Goal: Task Accomplishment & Management: Use online tool/utility

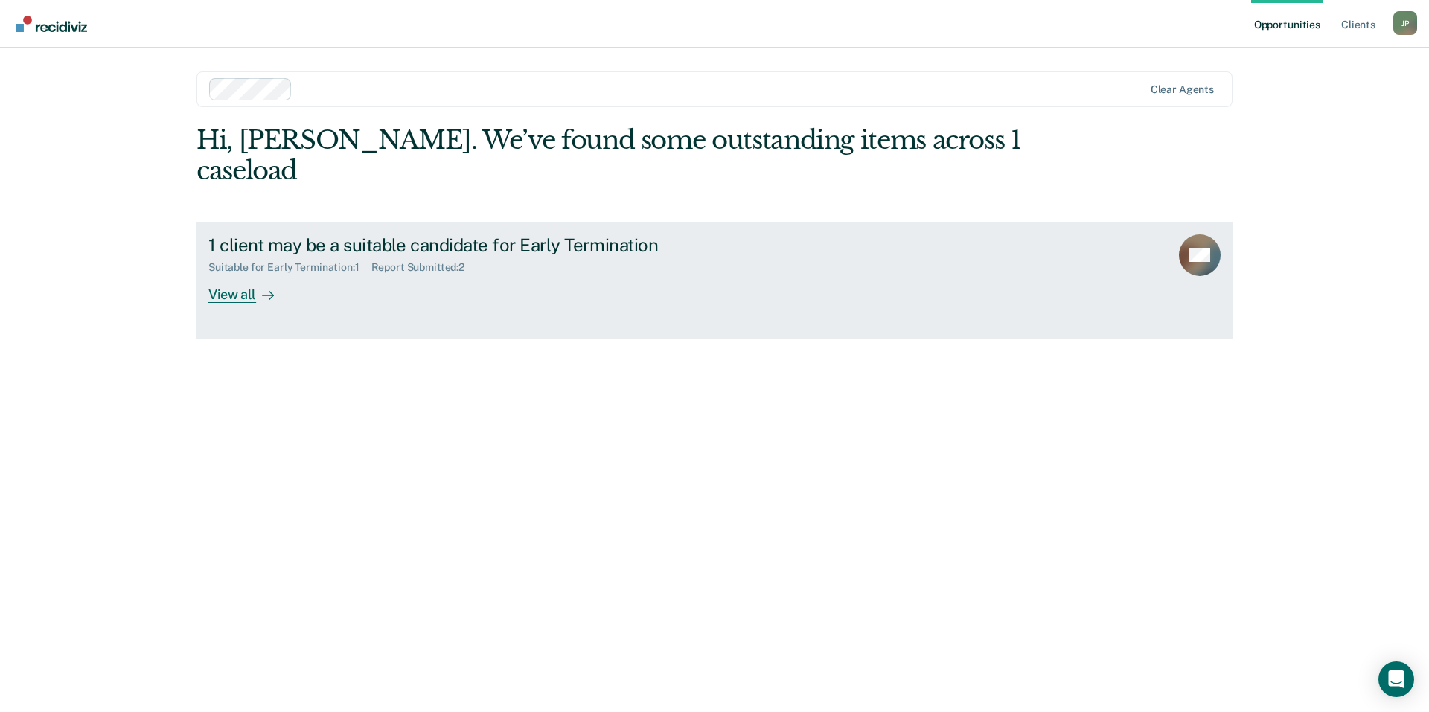
click at [378, 249] on div "1 client may be a suitable candidate for Early Termination Suitable for Early T…" at bounding box center [487, 268] width 558 height 68
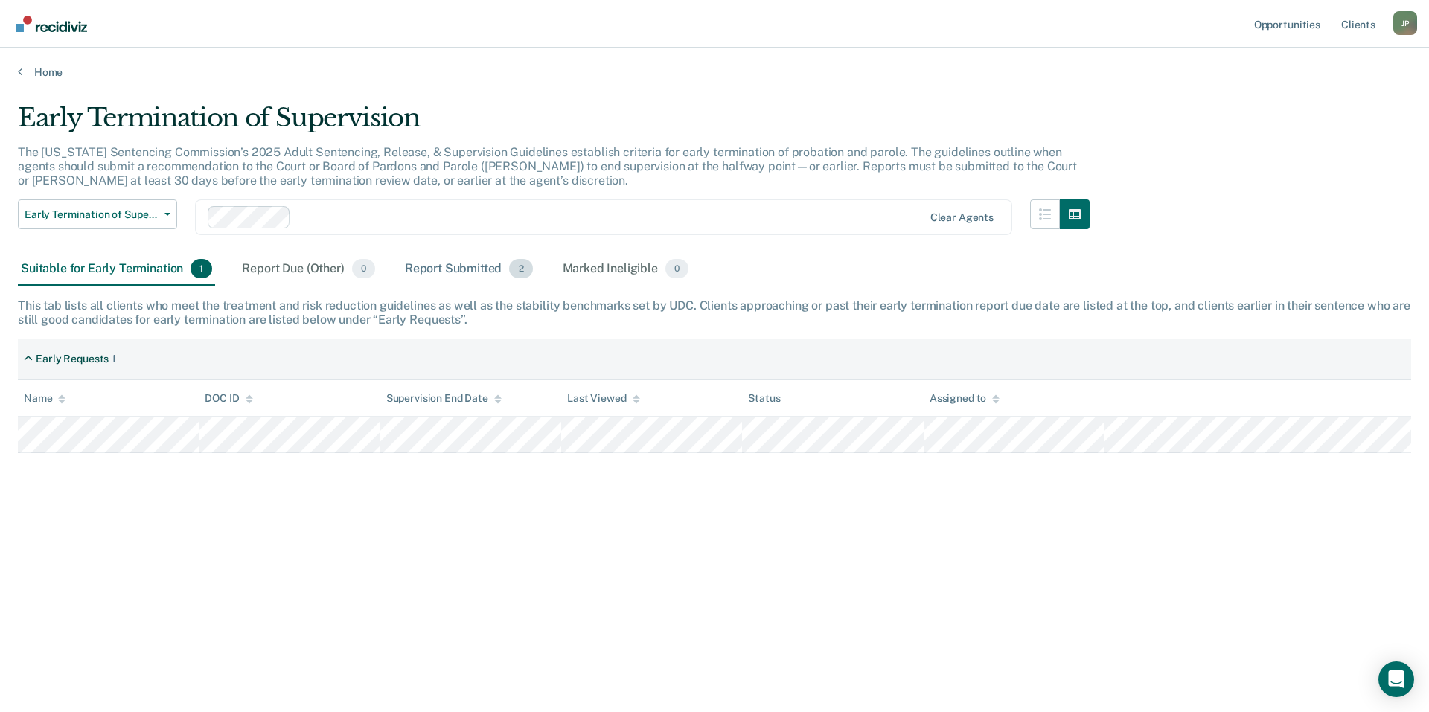
click at [437, 280] on div "Report Submitted 2" at bounding box center [469, 269] width 134 height 33
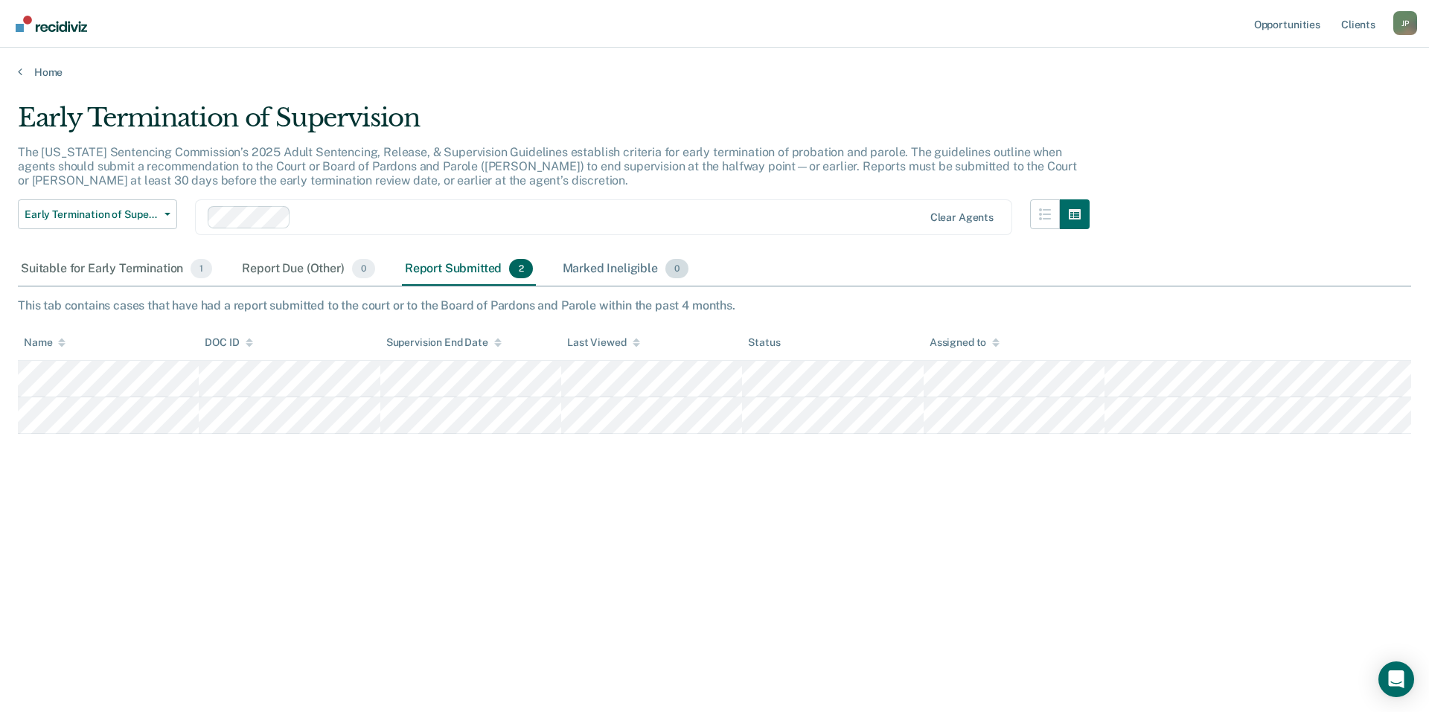
click at [584, 265] on div "Marked Ineligible 0" at bounding box center [626, 269] width 132 height 33
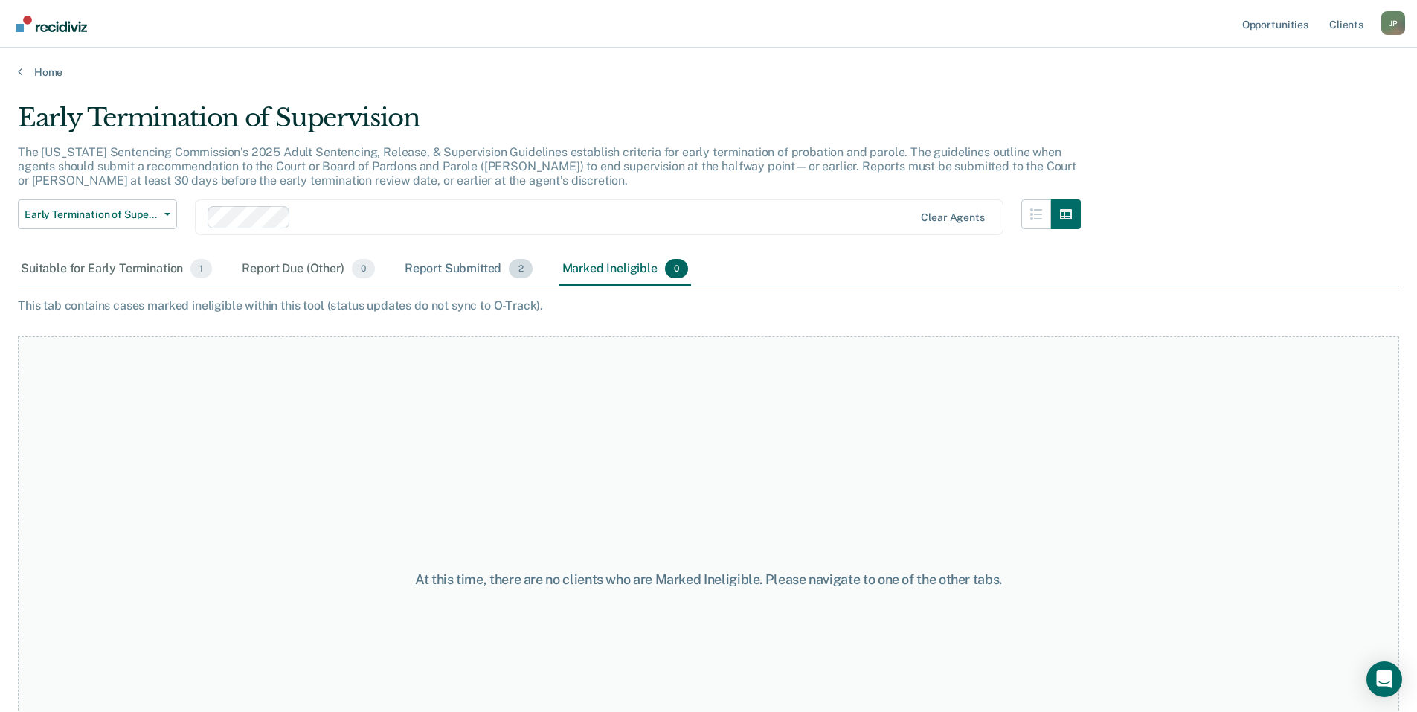
click at [464, 272] on div "Report Submitted 2" at bounding box center [469, 269] width 134 height 33
